Goal: Find specific page/section: Find specific page/section

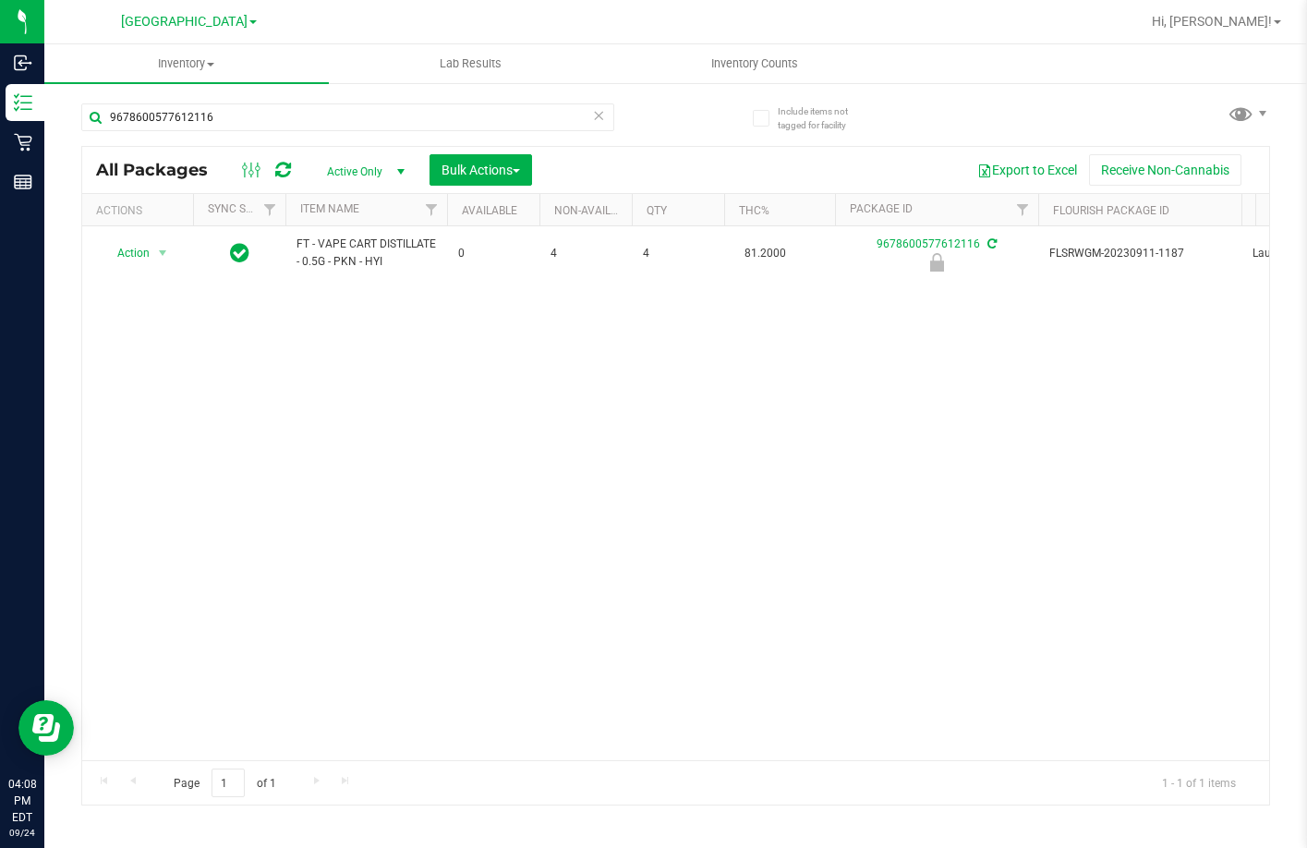
click at [594, 108] on icon at bounding box center [599, 114] width 13 height 22
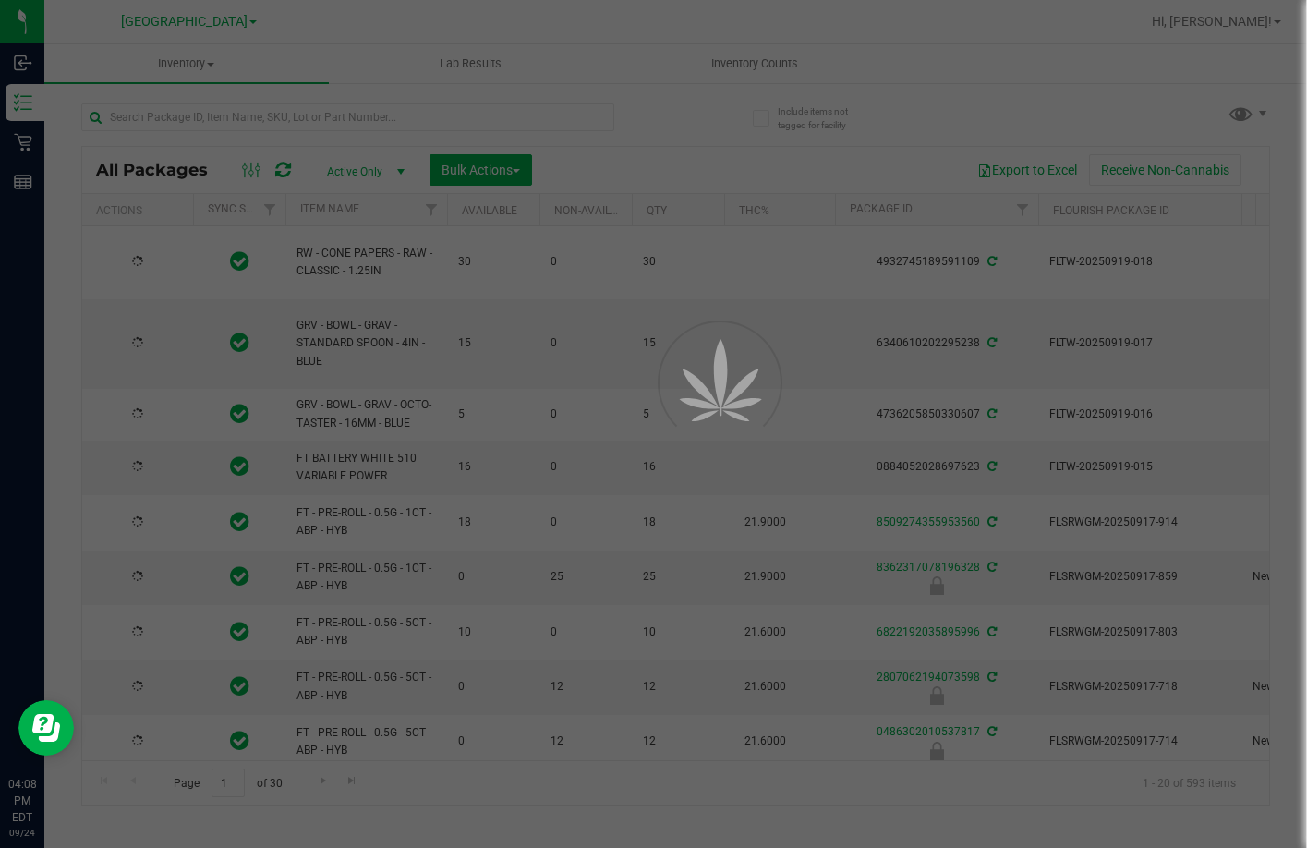
click at [350, 114] on div at bounding box center [653, 424] width 1307 height 848
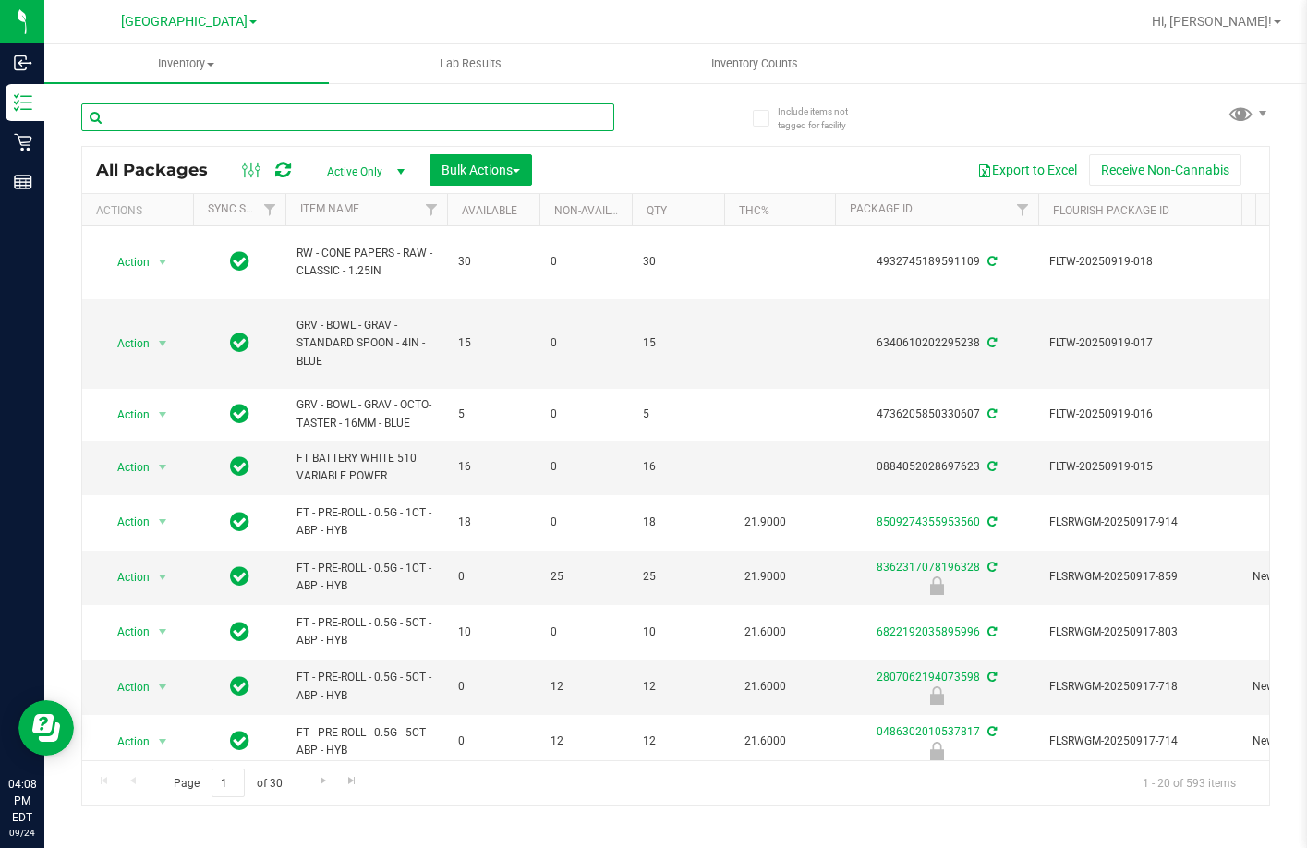
click at [319, 117] on input "text" at bounding box center [347, 117] width 533 height 28
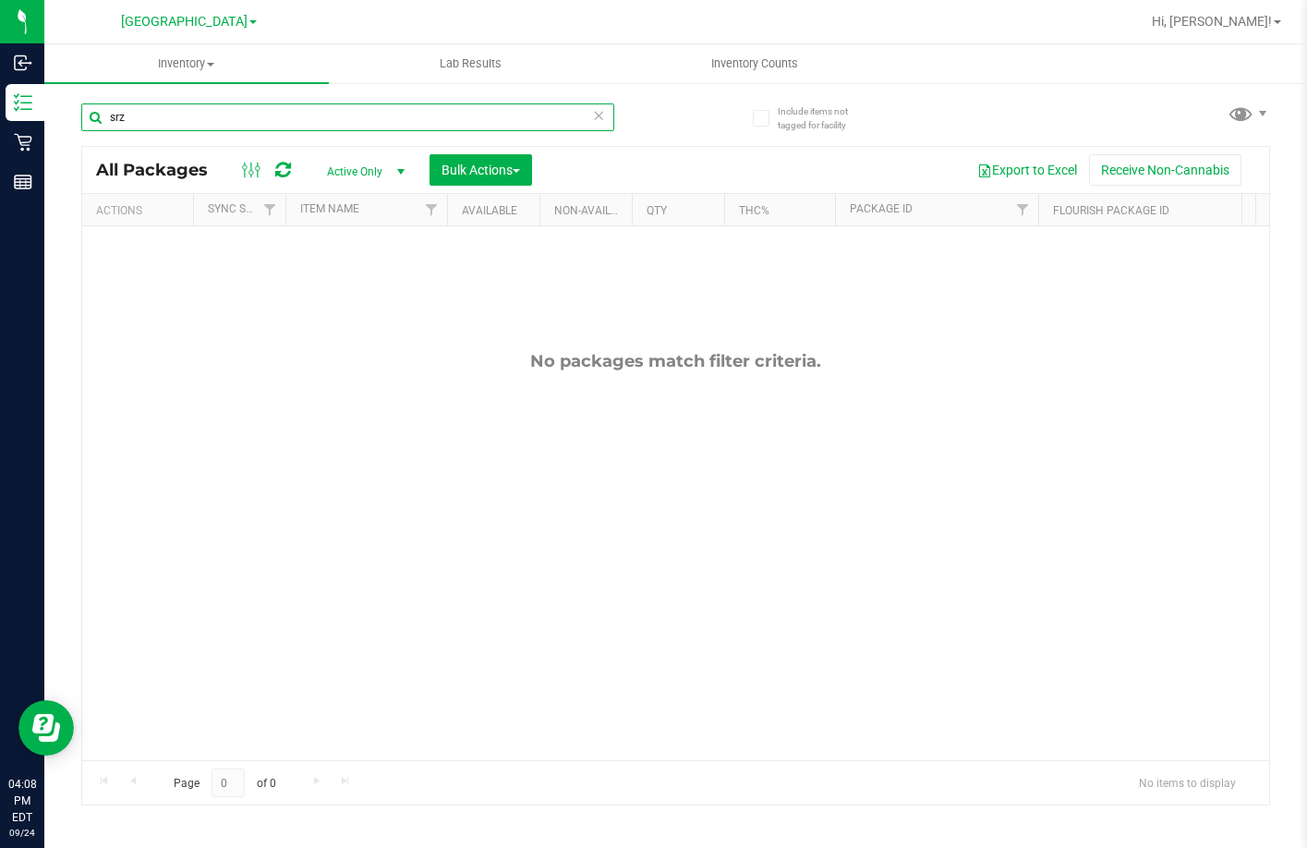
type input "srz"
click at [283, 133] on div "srz" at bounding box center [347, 124] width 533 height 42
click at [287, 122] on input "srz" at bounding box center [347, 117] width 533 height 28
